Goal: Transaction & Acquisition: Purchase product/service

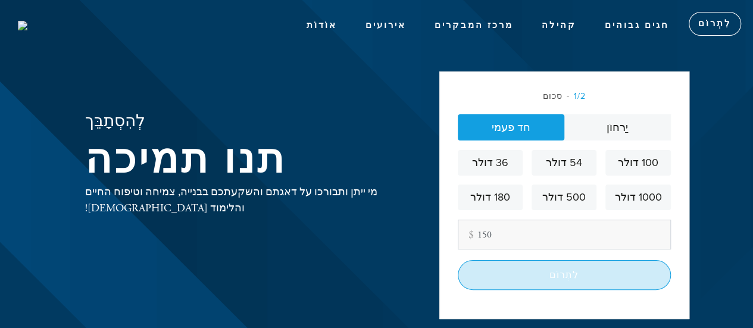
type input "150"
click at [507, 274] on input "לִתְרוֹם" at bounding box center [564, 275] width 213 height 30
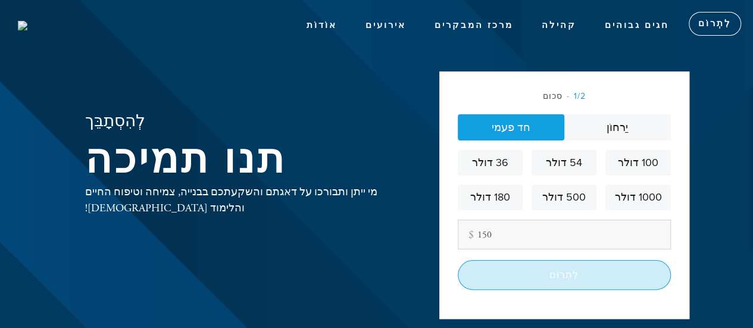
type input "150"
click at [519, 278] on input "לִתְרוֹם" at bounding box center [564, 275] width 213 height 30
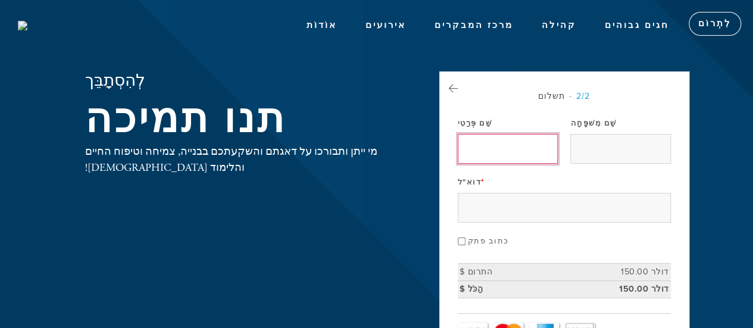
click at [500, 149] on input "שֵׁם פְּרַטִי" at bounding box center [508, 149] width 100 height 30
type input "Meir"
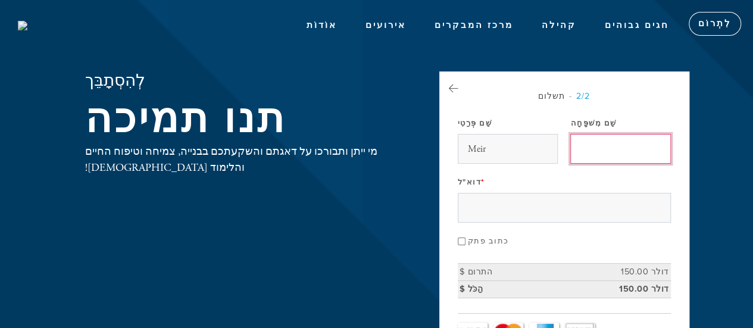
type input "Amar"
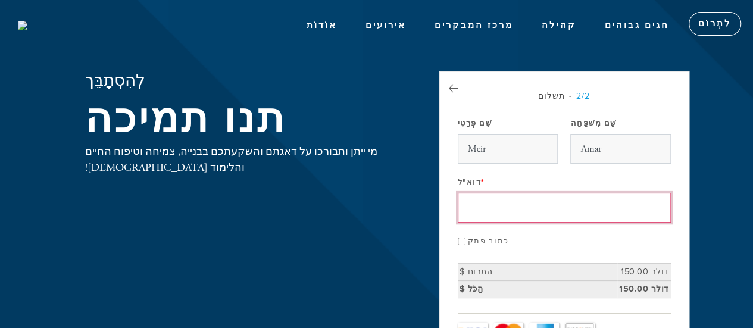
type input "meiramaar@gmail.com"
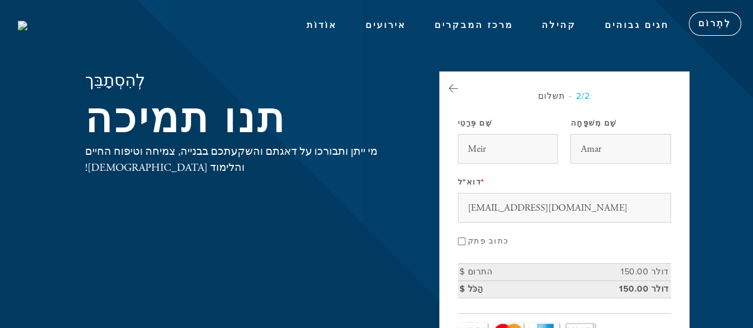
type input "שלונסקי 1"
type input "באר שבע"
type input "8475033"
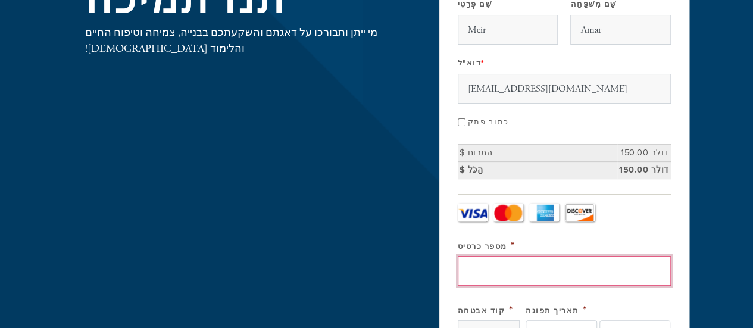
click at [499, 268] on input "מספר כרטיס" at bounding box center [564, 271] width 213 height 30
type input "5451360001209601"
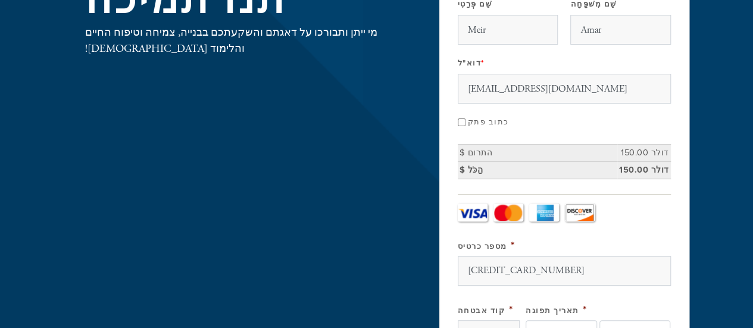
type input "867"
select select "8"
select select "2030"
type input "מאיר"
type input "אמר"
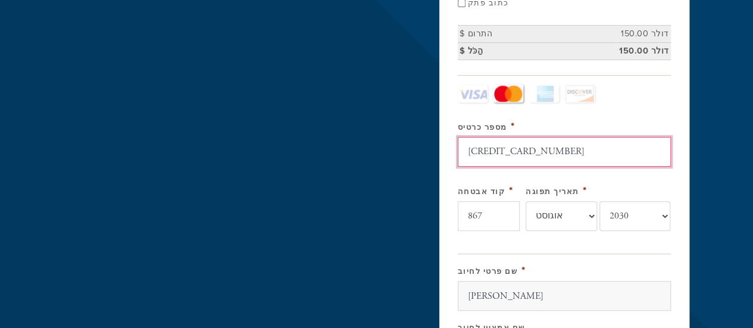
scroll to position [298, 0]
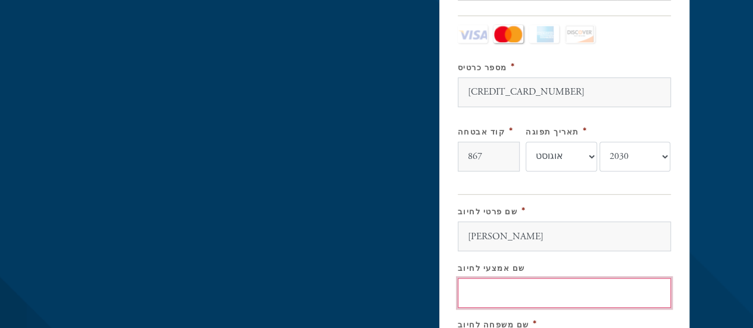
click at [494, 289] on input "שם אמצעי לחיוב" at bounding box center [564, 293] width 213 height 30
type input "אמר"
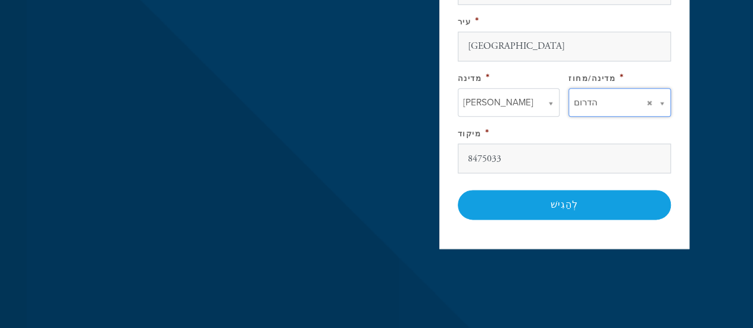
scroll to position [774, 0]
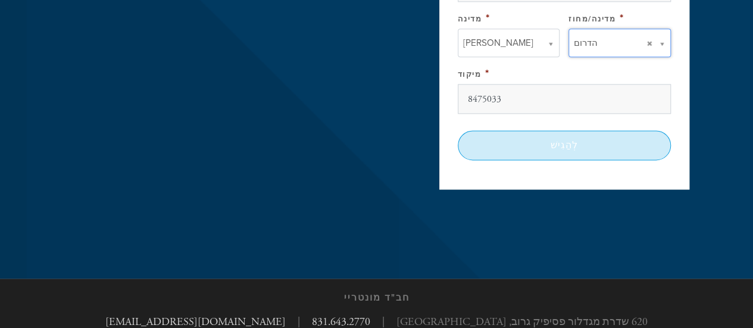
click at [569, 142] on input "לְהַגִישׁ" at bounding box center [564, 145] width 213 height 30
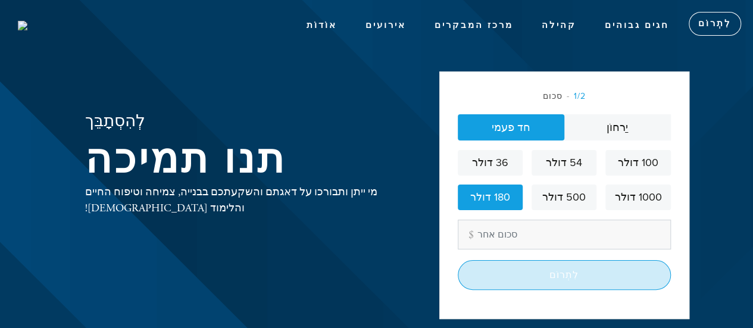
click at [523, 271] on input "לִתְרוֹם" at bounding box center [564, 275] width 213 height 30
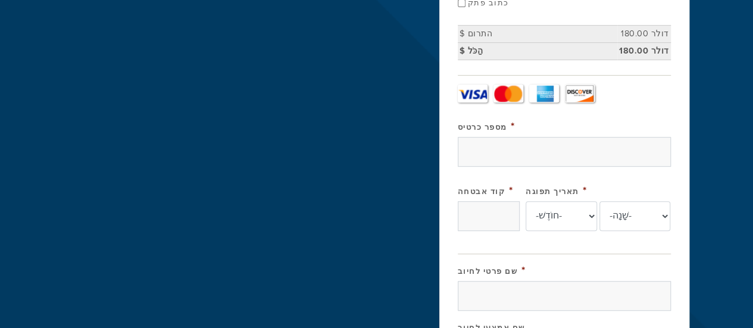
scroll to position [298, 0]
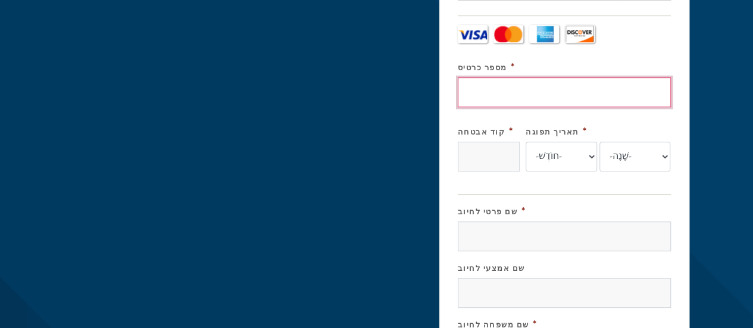
click at [537, 89] on input "מספר כרטיס" at bounding box center [564, 92] width 213 height 30
